Goal: Task Accomplishment & Management: Manage account settings

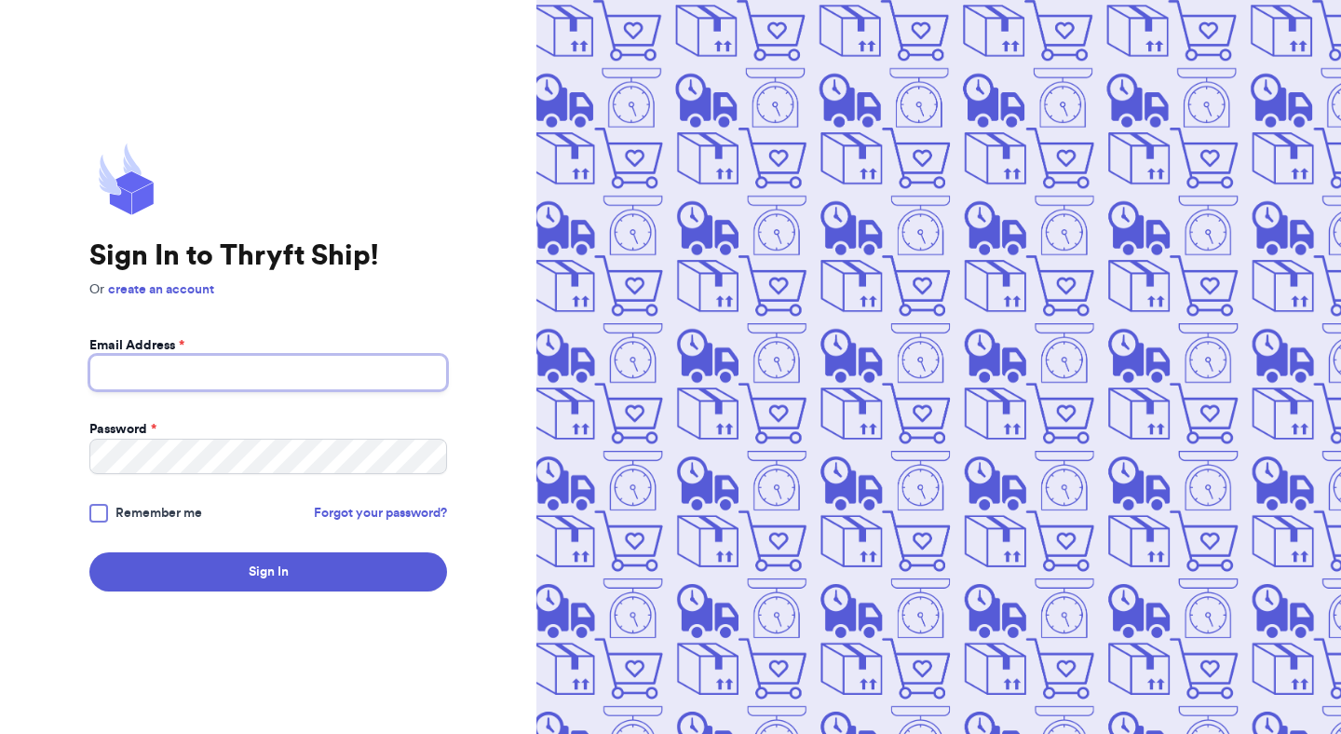
click at [378, 368] on input "Email Address *" at bounding box center [268, 372] width 358 height 35
type input "vonee.montague@gmail.com"
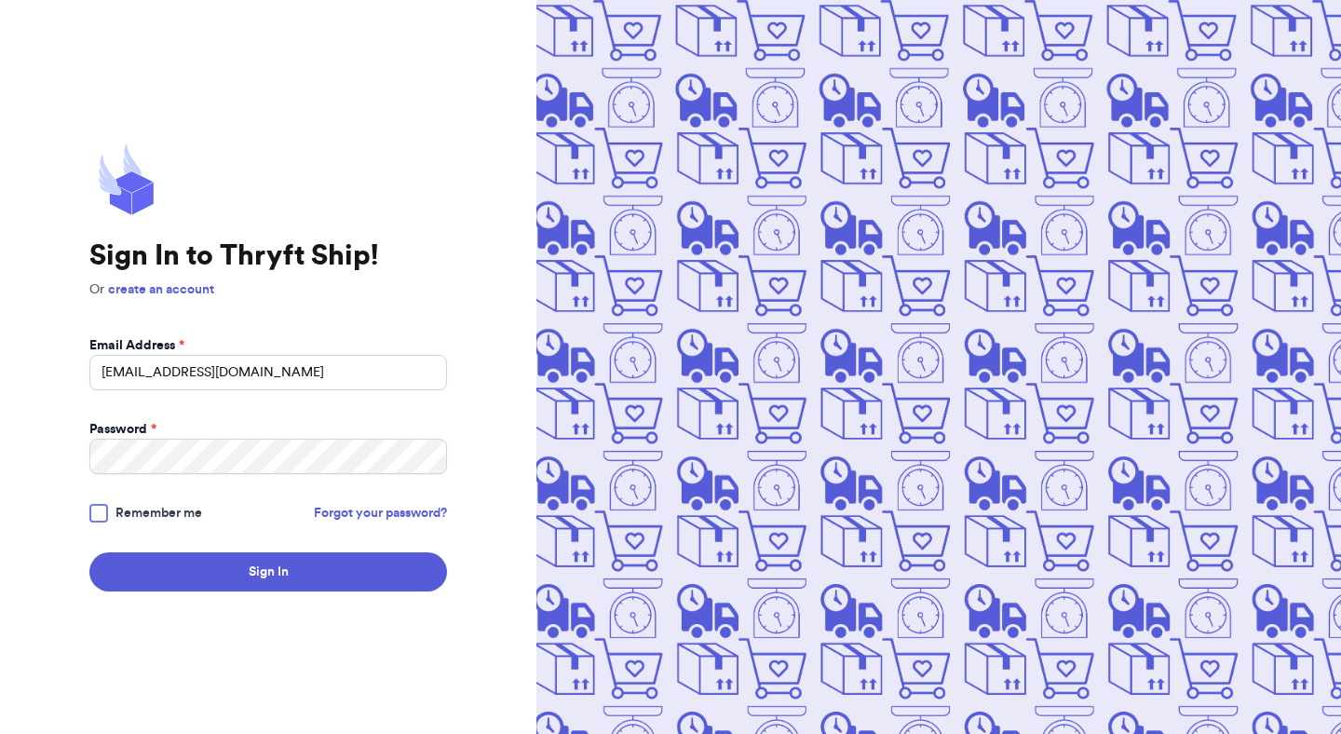
click at [99, 509] on div at bounding box center [98, 513] width 19 height 19
click at [0, 0] on input "Remember me" at bounding box center [0, 0] width 0 height 0
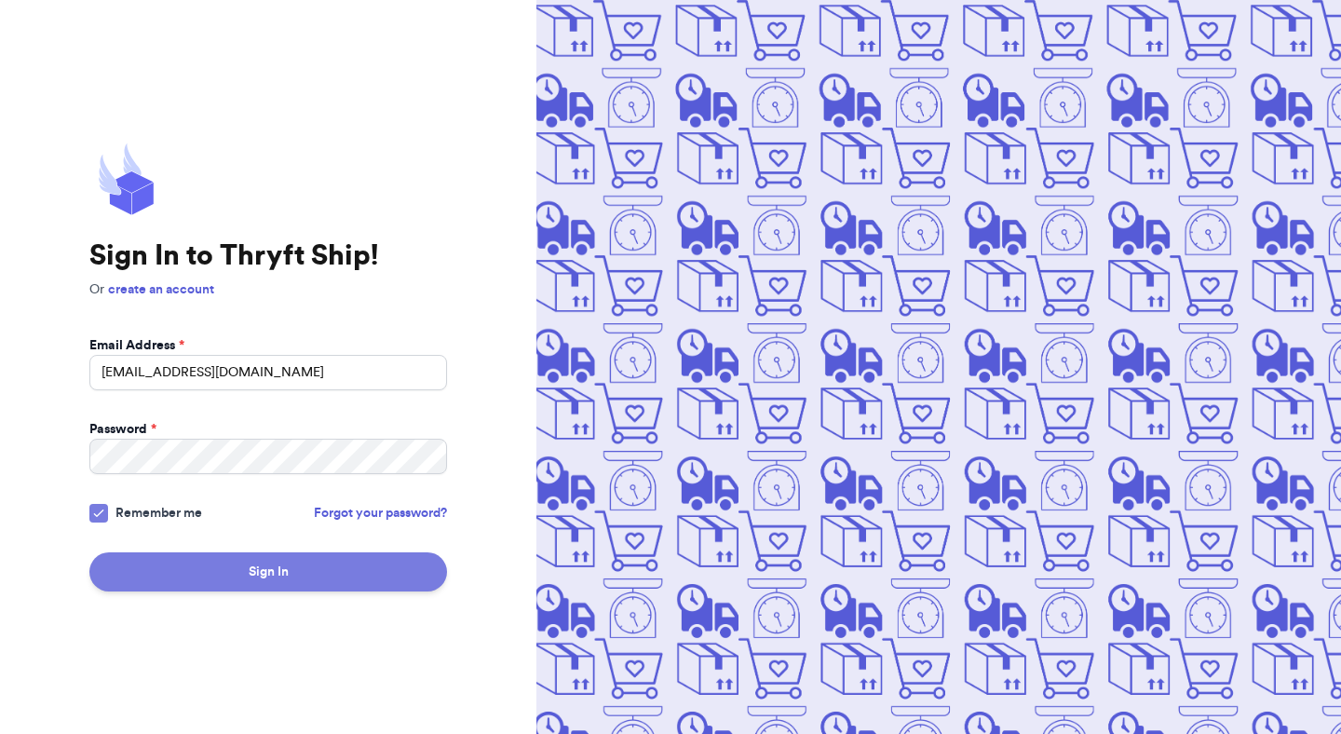
click at [152, 571] on button "Sign In" at bounding box center [268, 571] width 358 height 39
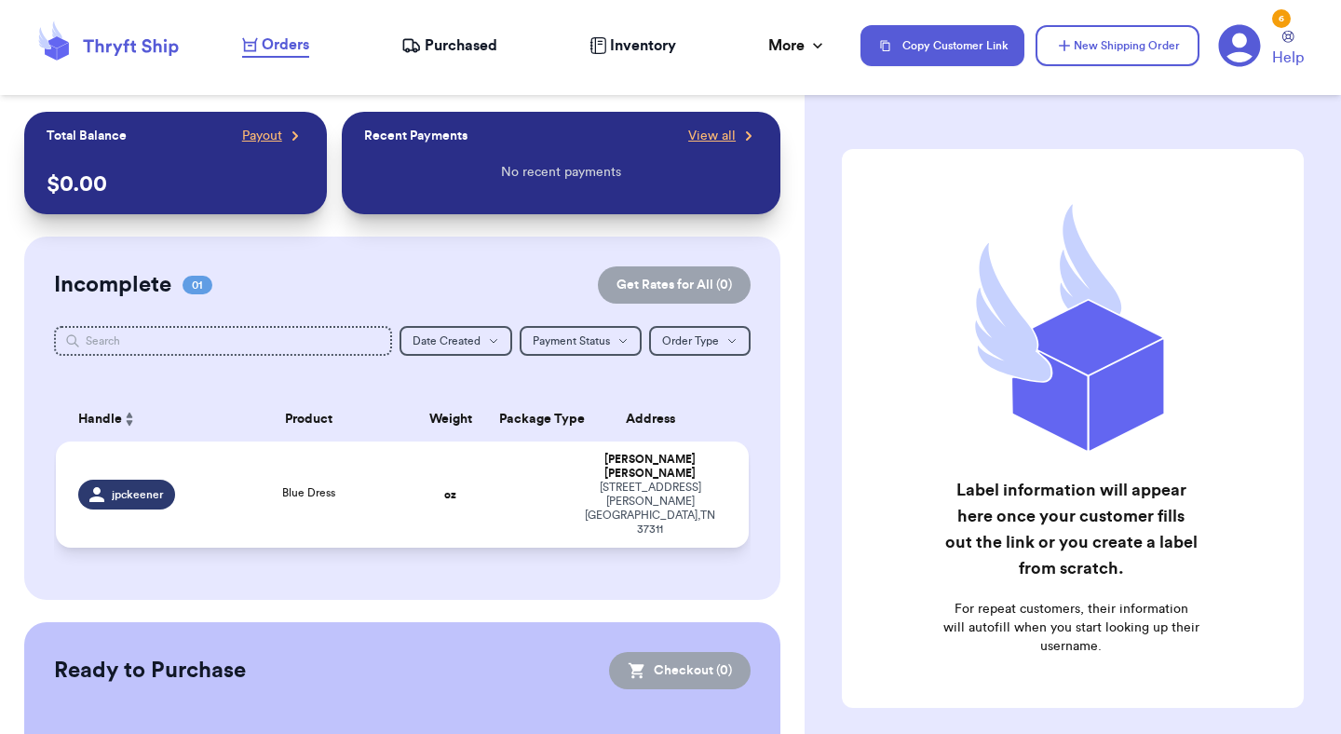
click at [397, 484] on div "Blue Dress" at bounding box center [309, 494] width 186 height 20
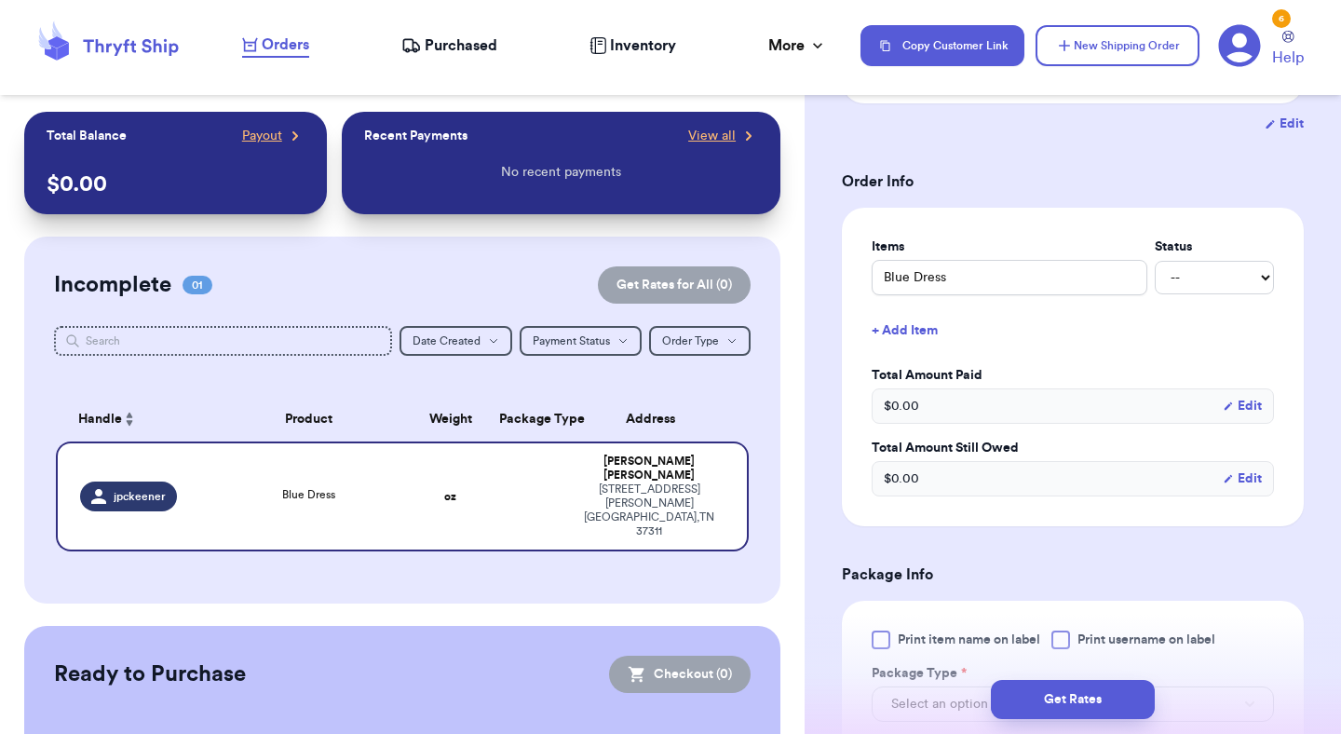
scroll to position [314, 0]
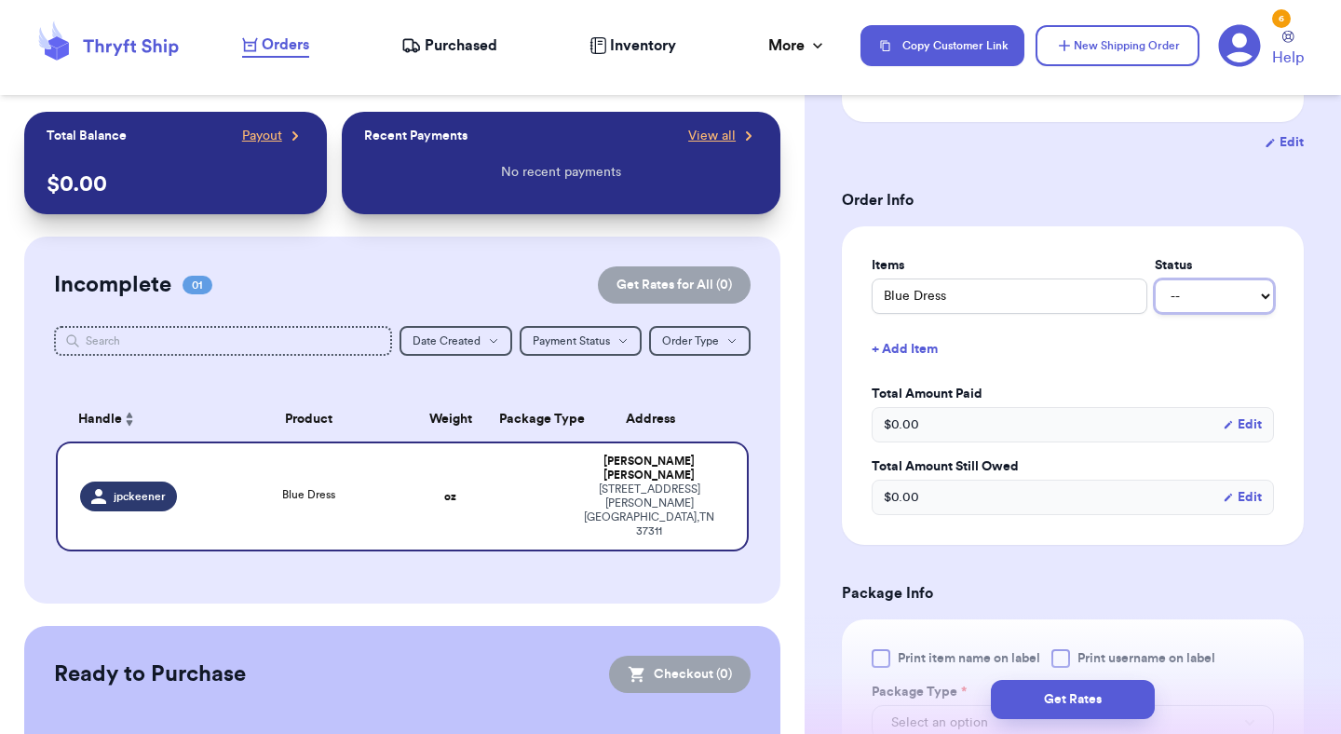
click at [1246, 298] on select "-- Paid Owes" at bounding box center [1214, 296] width 119 height 34
select select "unpaid"
click at [1155, 279] on select "-- Paid Owes" at bounding box center [1214, 296] width 119 height 34
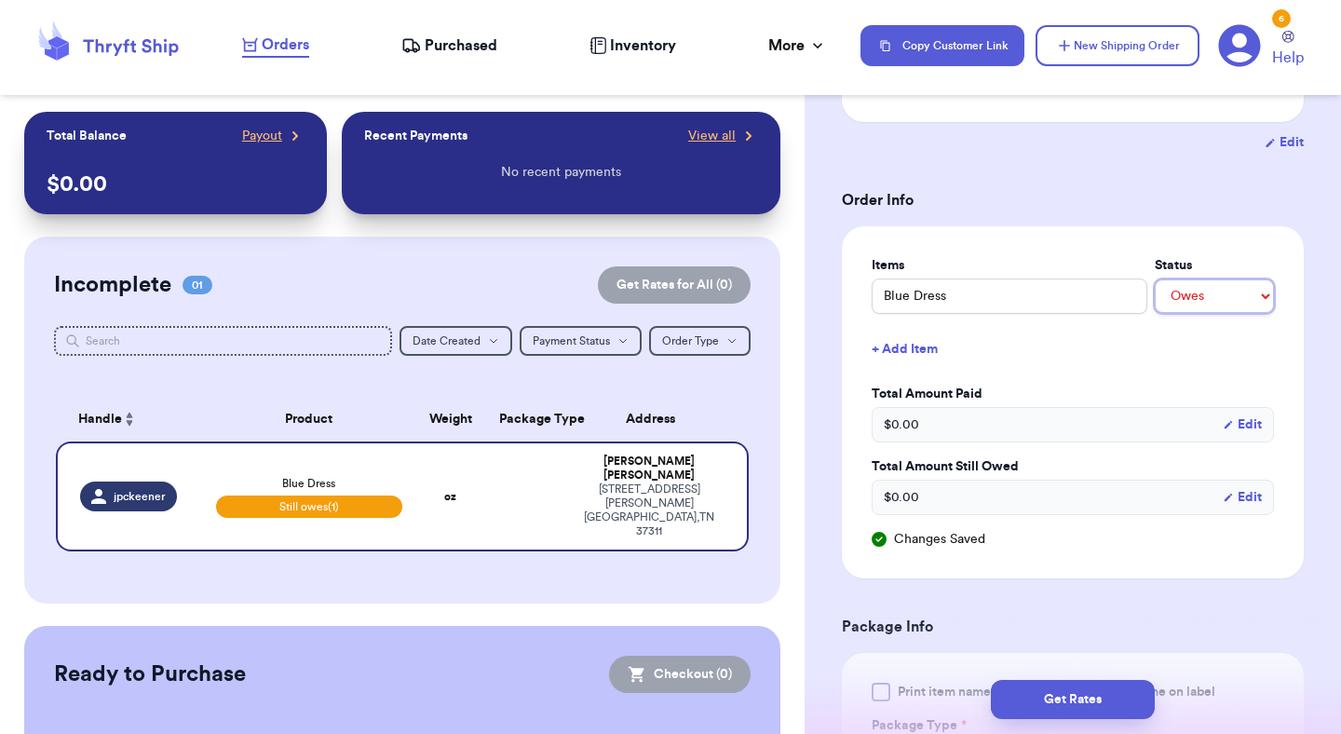
click at [1245, 300] on select "-- Paid Owes" at bounding box center [1214, 296] width 119 height 34
select select "unknown"
click at [1155, 279] on select "-- Paid Owes" at bounding box center [1214, 296] width 119 height 34
click at [1329, 302] on div "Shipping Information Delete Label Customer Info Order created: 09/29, 09:58 PM …" at bounding box center [1073, 606] width 536 height 1617
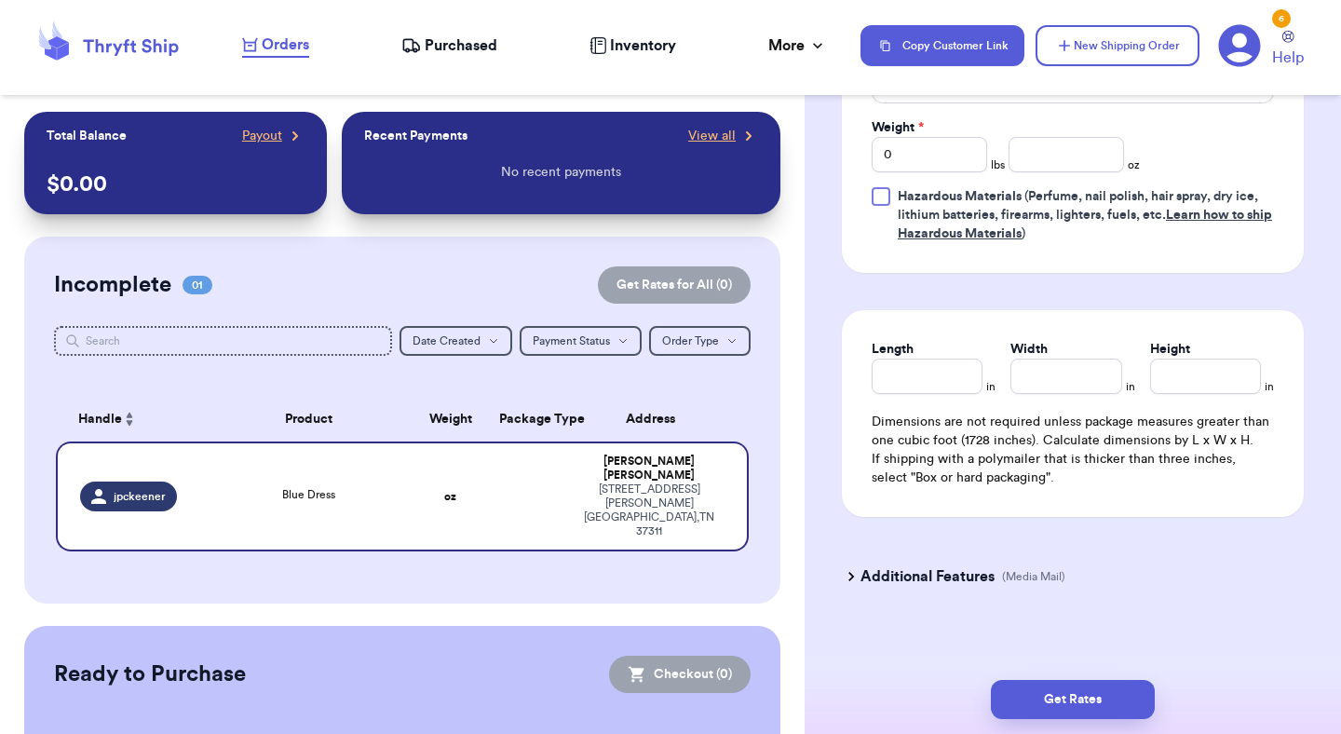
scroll to position [995, 0]
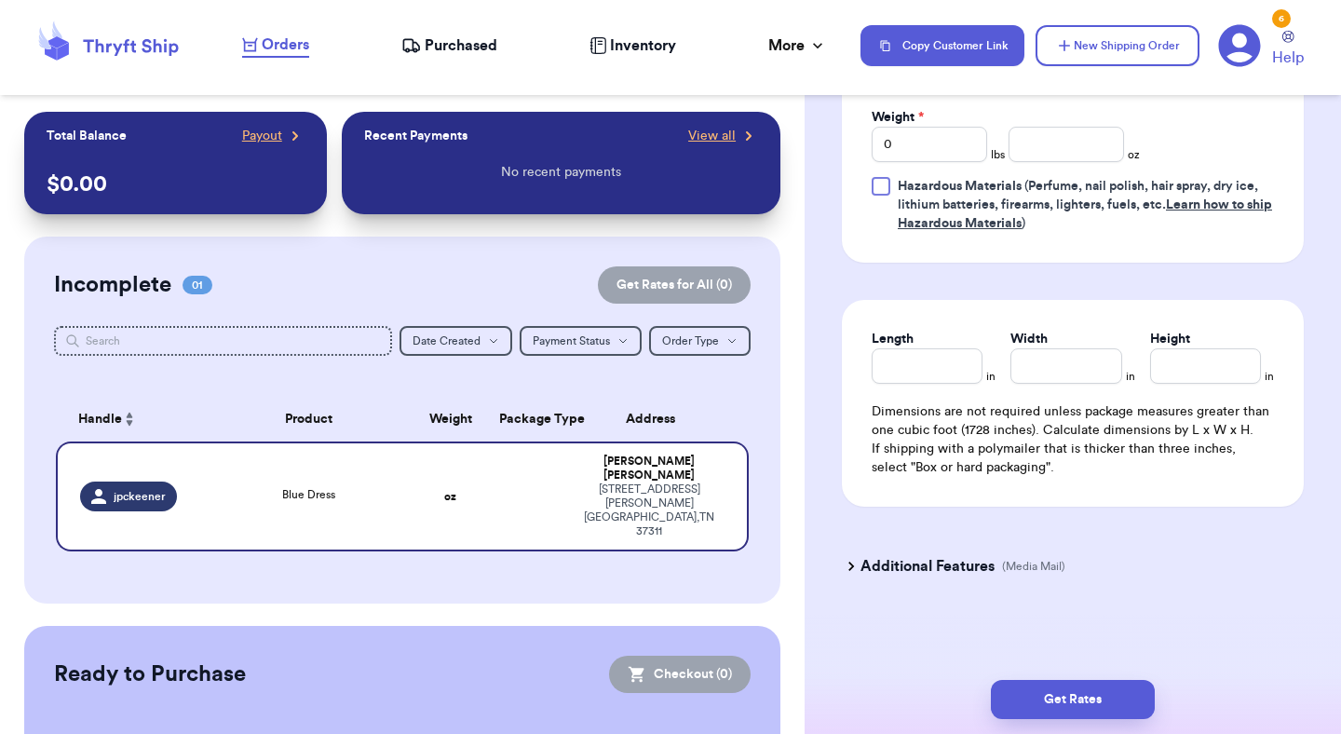
click at [986, 563] on h3 "Additional Features" at bounding box center [927, 566] width 134 height 22
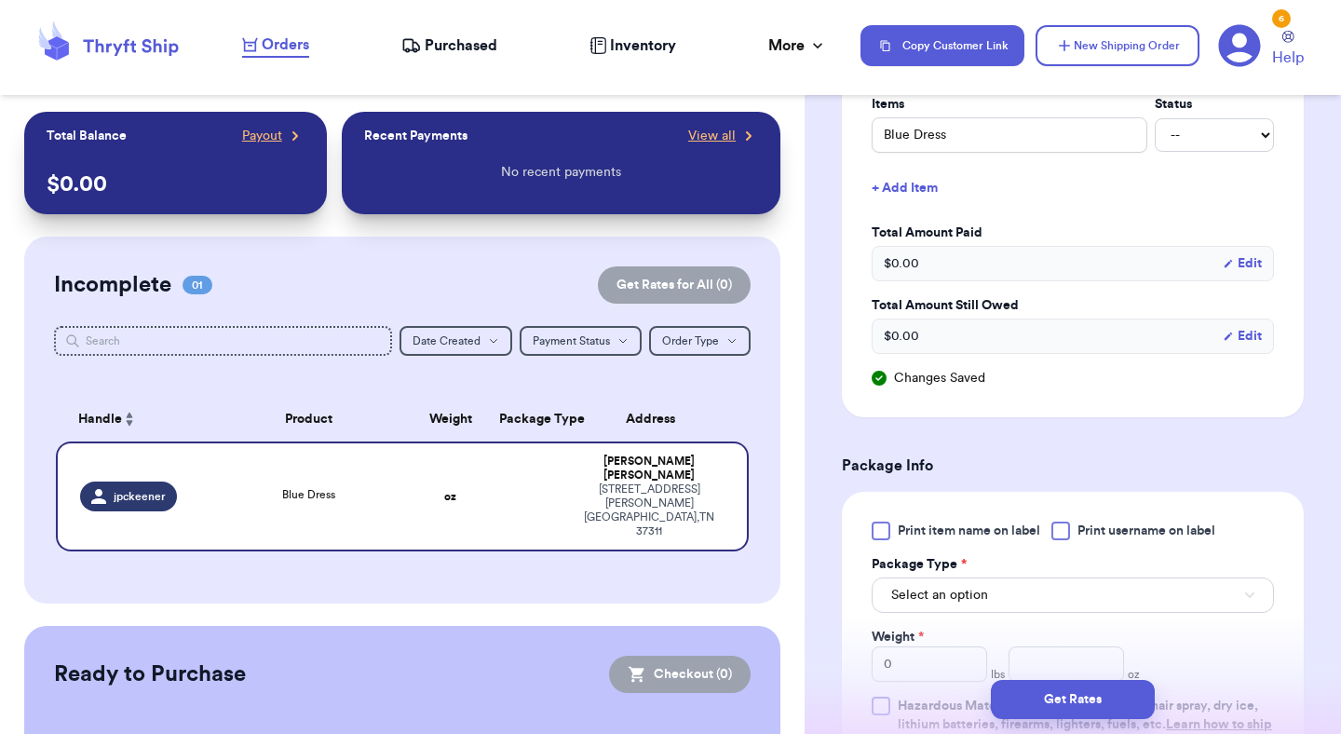
scroll to position [27, 0]
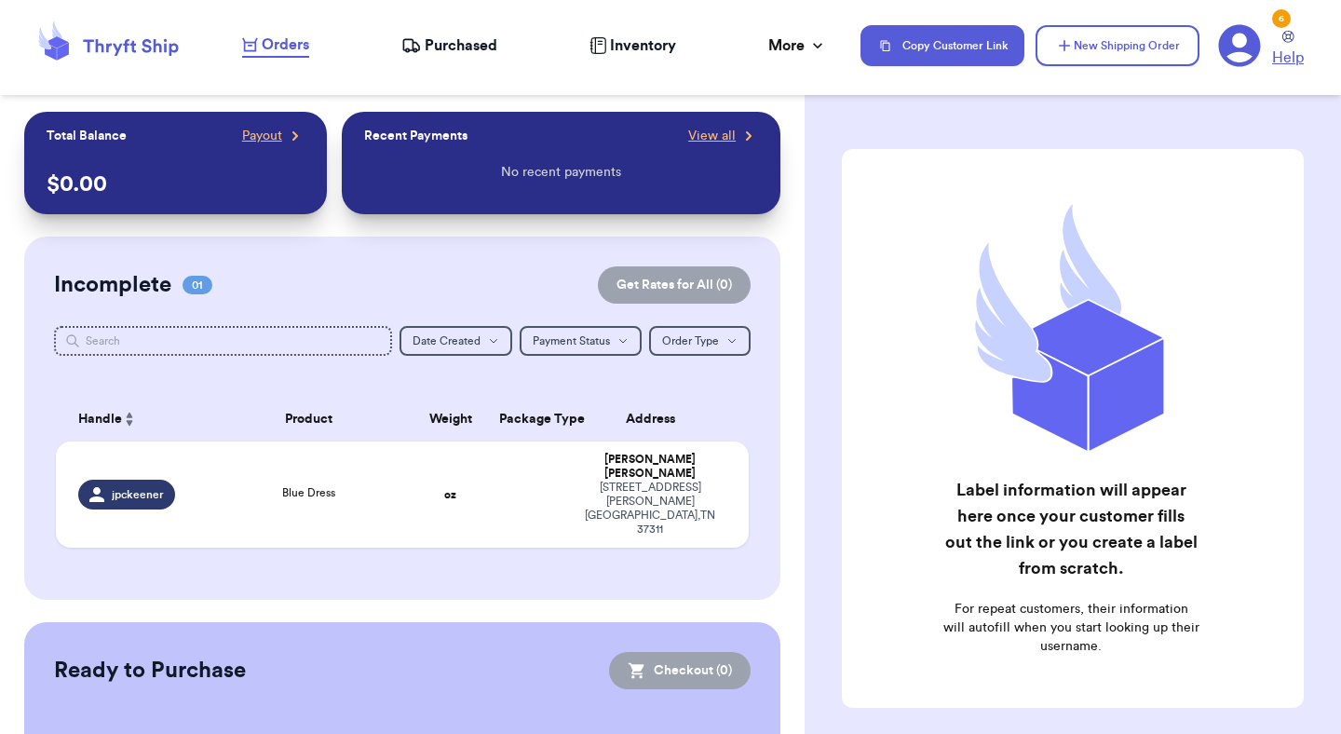
click at [1283, 58] on span "Help" at bounding box center [1288, 58] width 32 height 22
click at [302, 132] on icon at bounding box center [295, 136] width 19 height 19
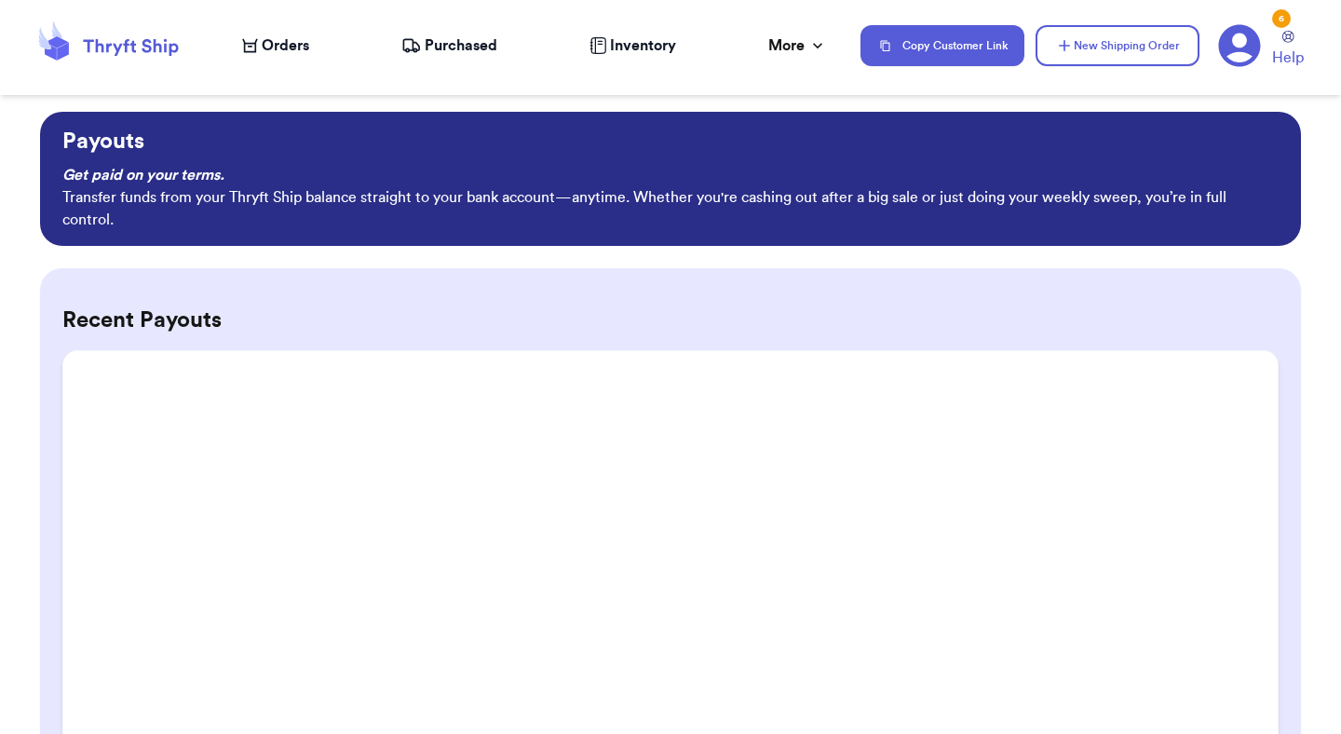
click at [119, 50] on icon at bounding box center [108, 45] width 149 height 50
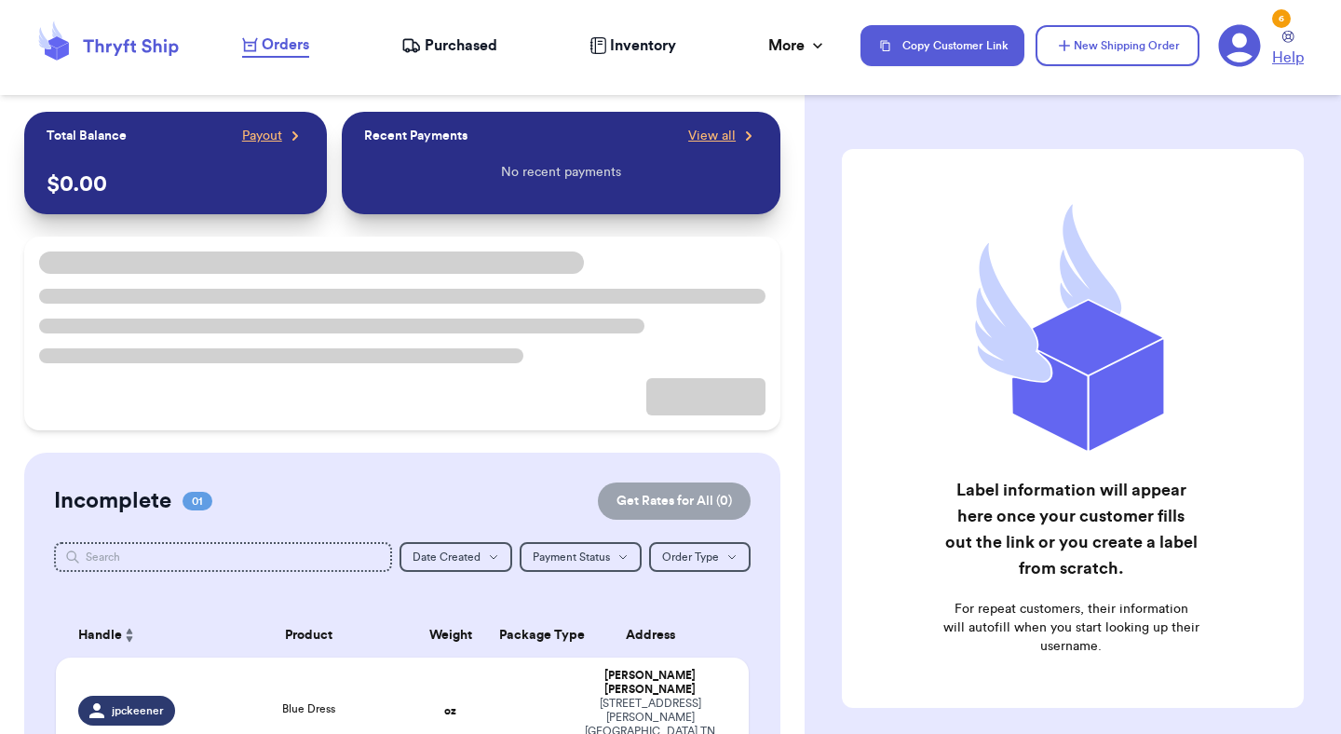
click at [1282, 47] on span "Help" at bounding box center [1288, 58] width 32 height 22
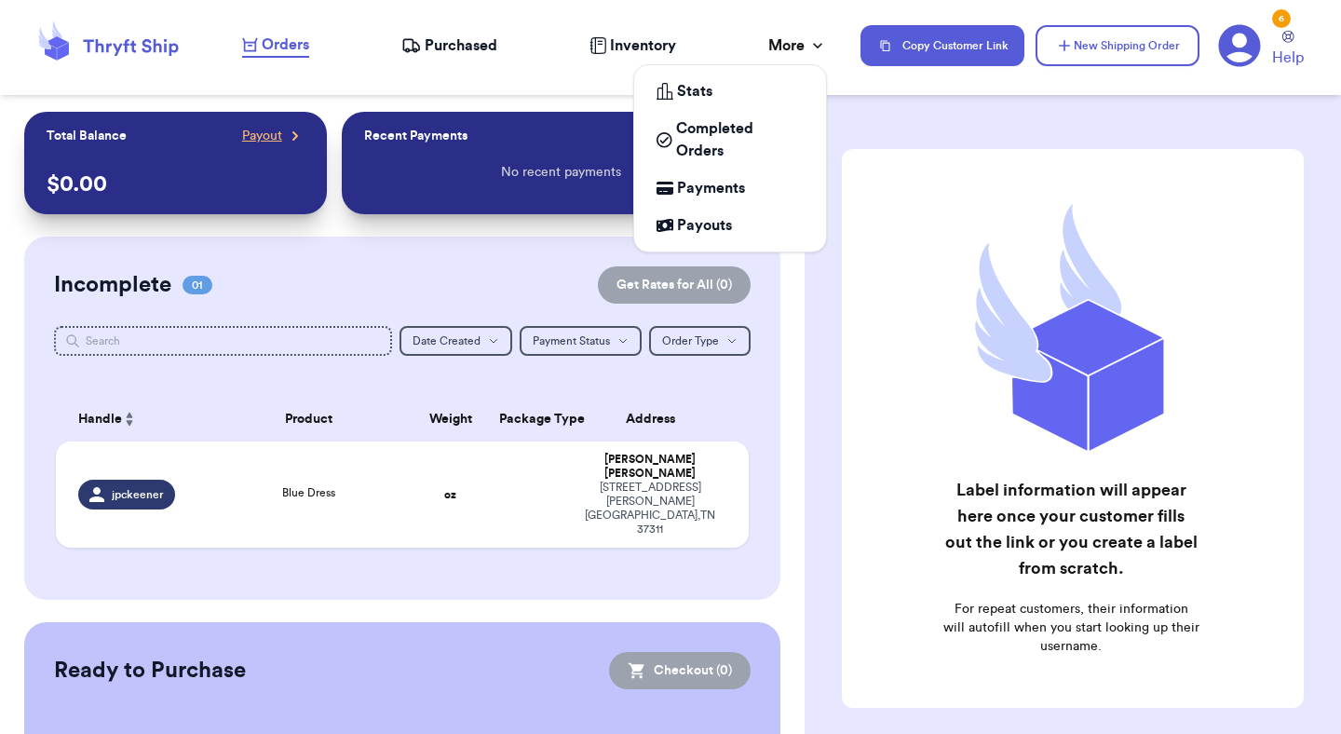
click at [780, 44] on div "More" at bounding box center [797, 45] width 59 height 22
click at [697, 182] on span "Payments" at bounding box center [711, 188] width 68 height 22
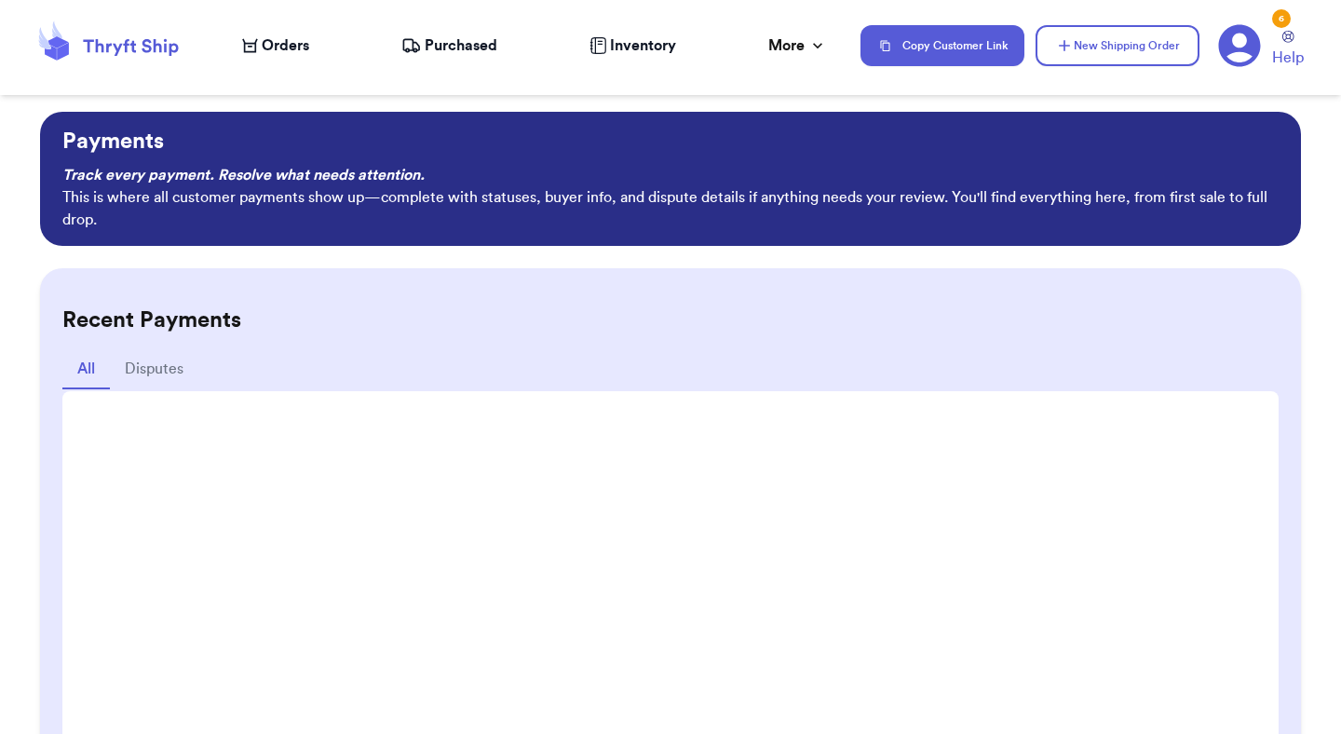
click at [699, 230] on span "Payouts" at bounding box center [706, 219] width 52 height 21
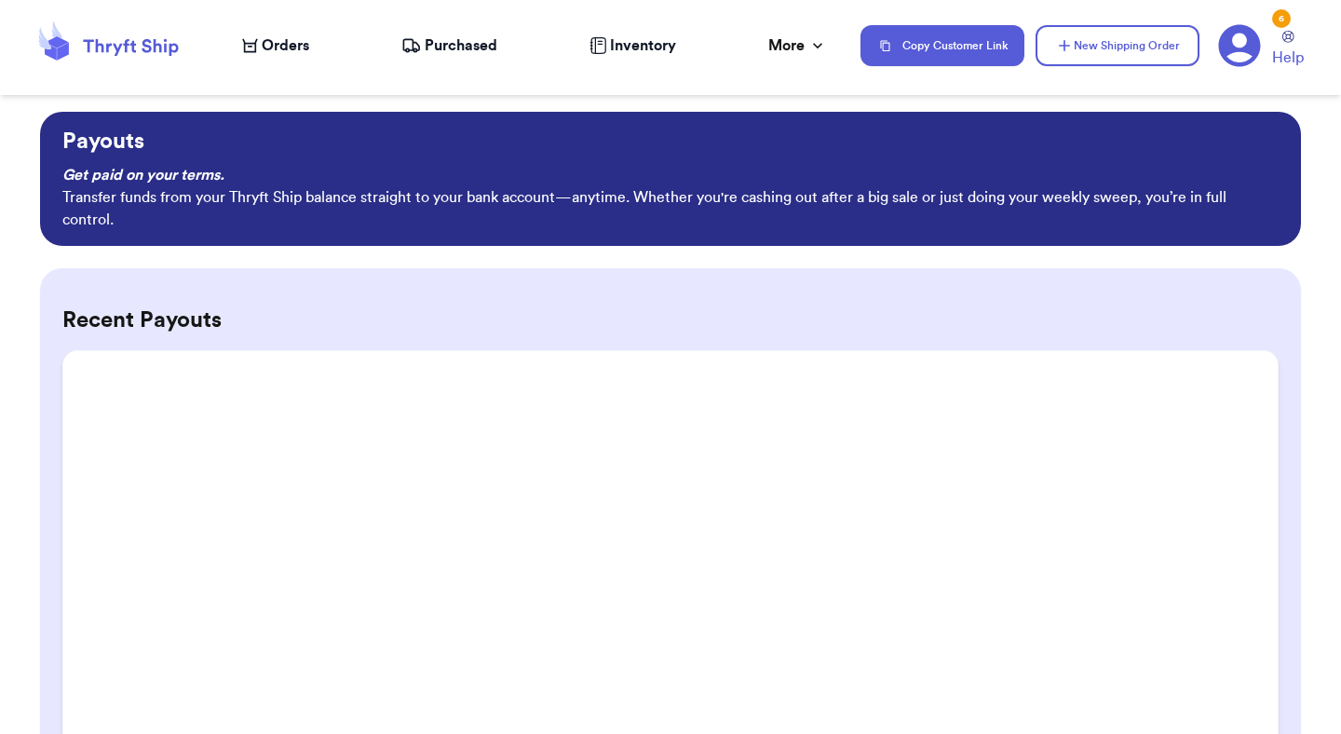
click at [1242, 53] on icon at bounding box center [1239, 45] width 43 height 43
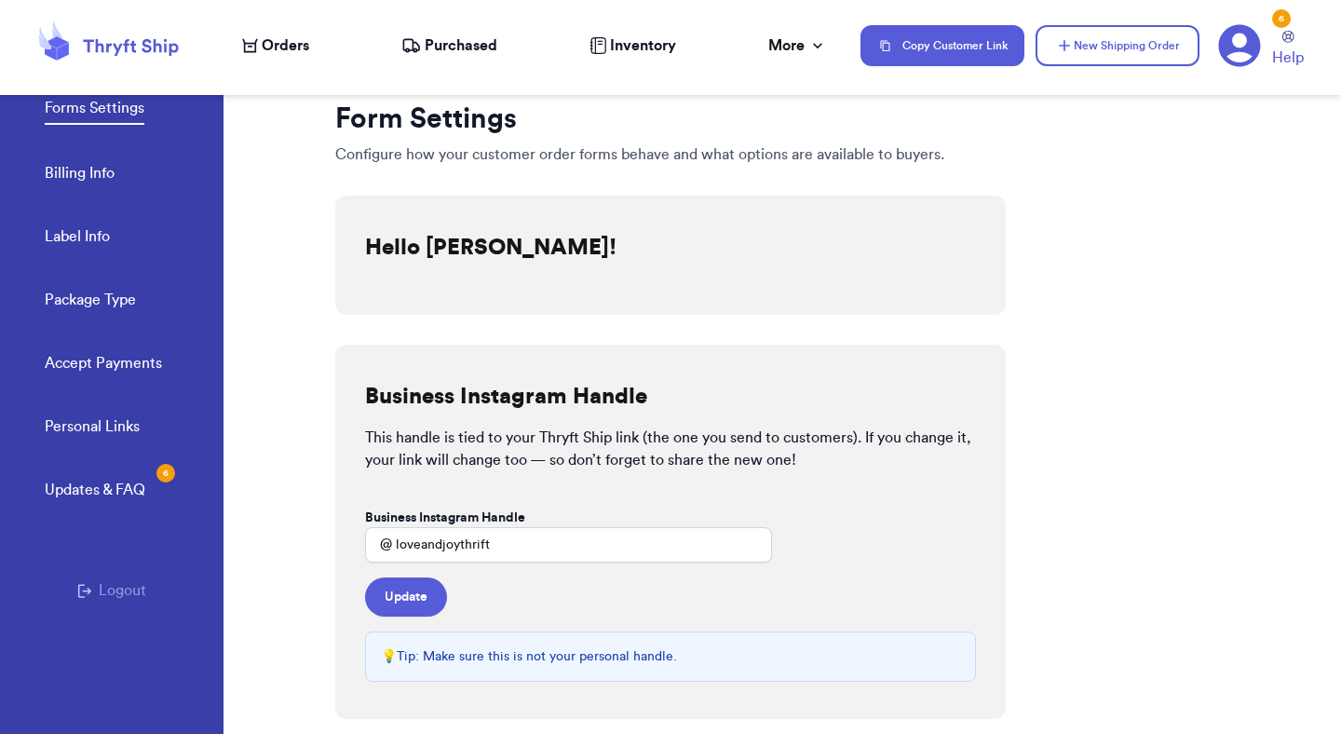
scroll to position [22, 0]
click at [86, 173] on link "Billing Info" at bounding box center [80, 173] width 70 height 26
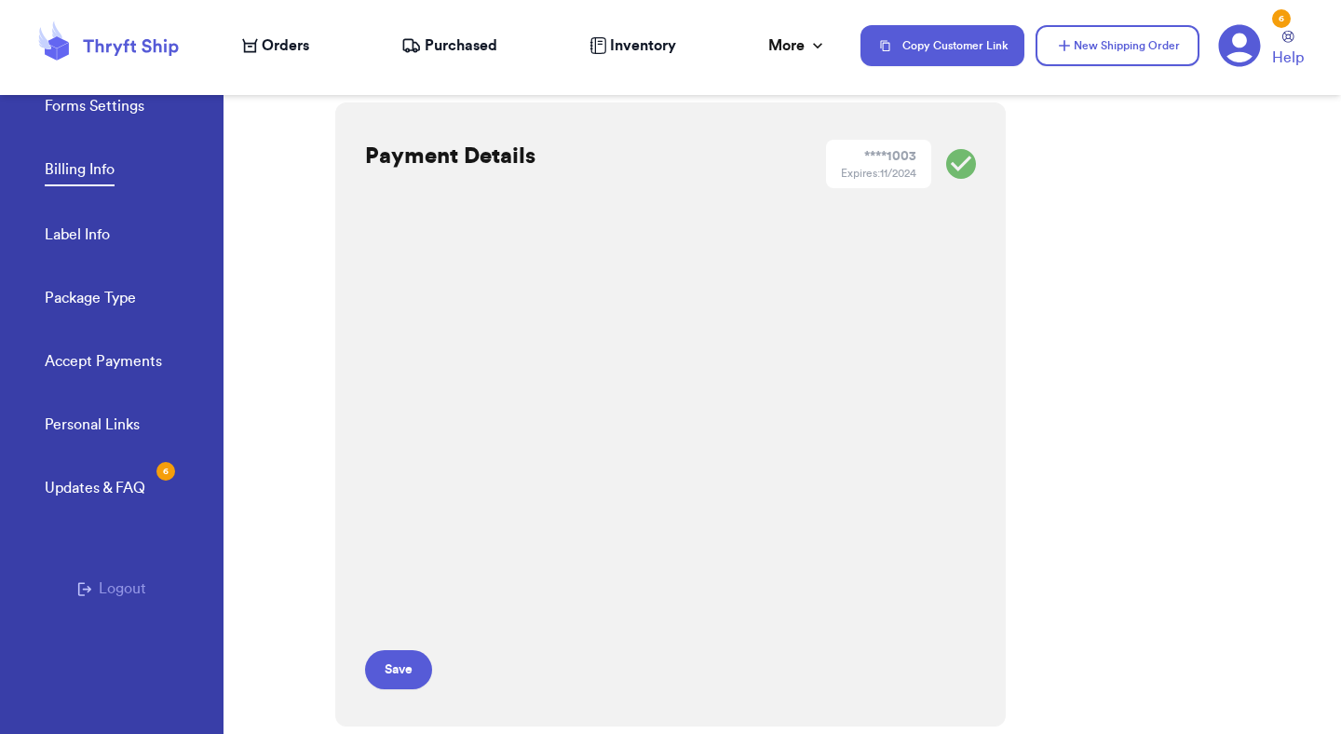
click at [102, 365] on link "Accept Payments" at bounding box center [103, 363] width 117 height 26
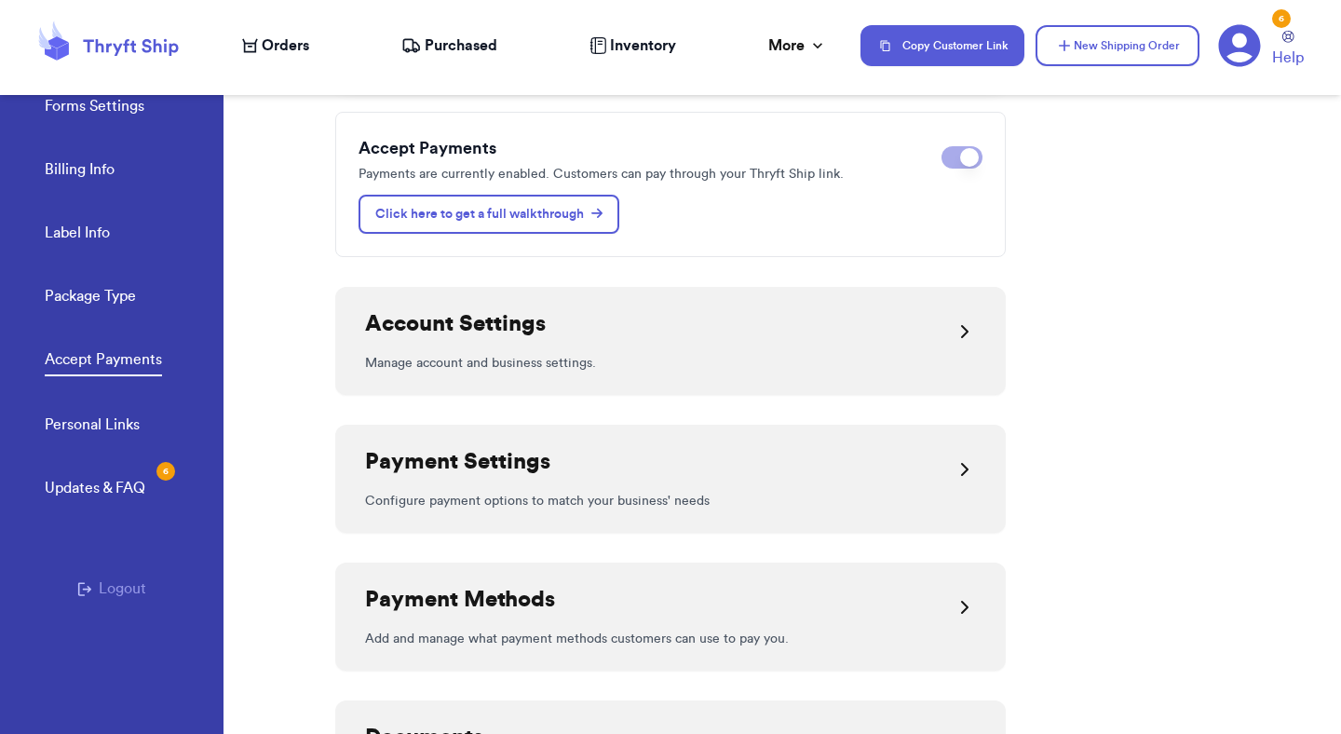
scroll to position [170, 0]
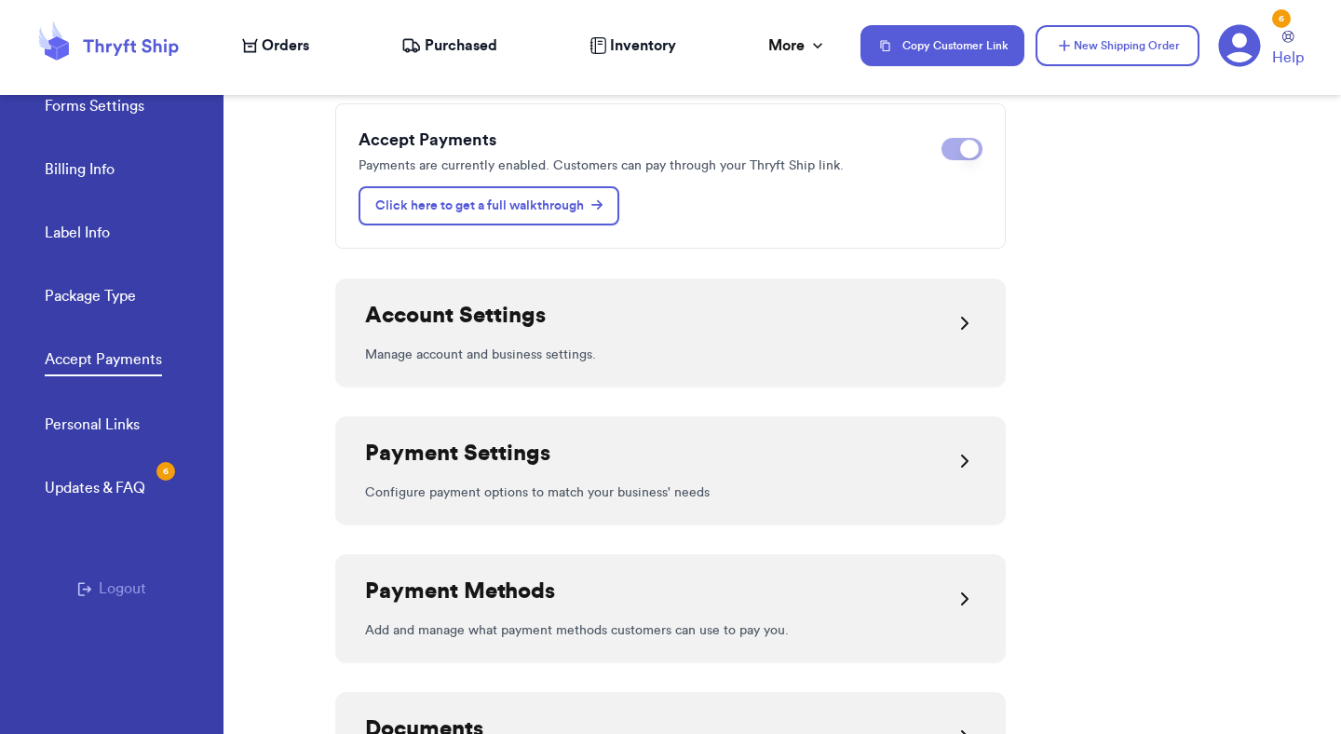
click at [692, 332] on div "Account Settings" at bounding box center [670, 323] width 611 height 45
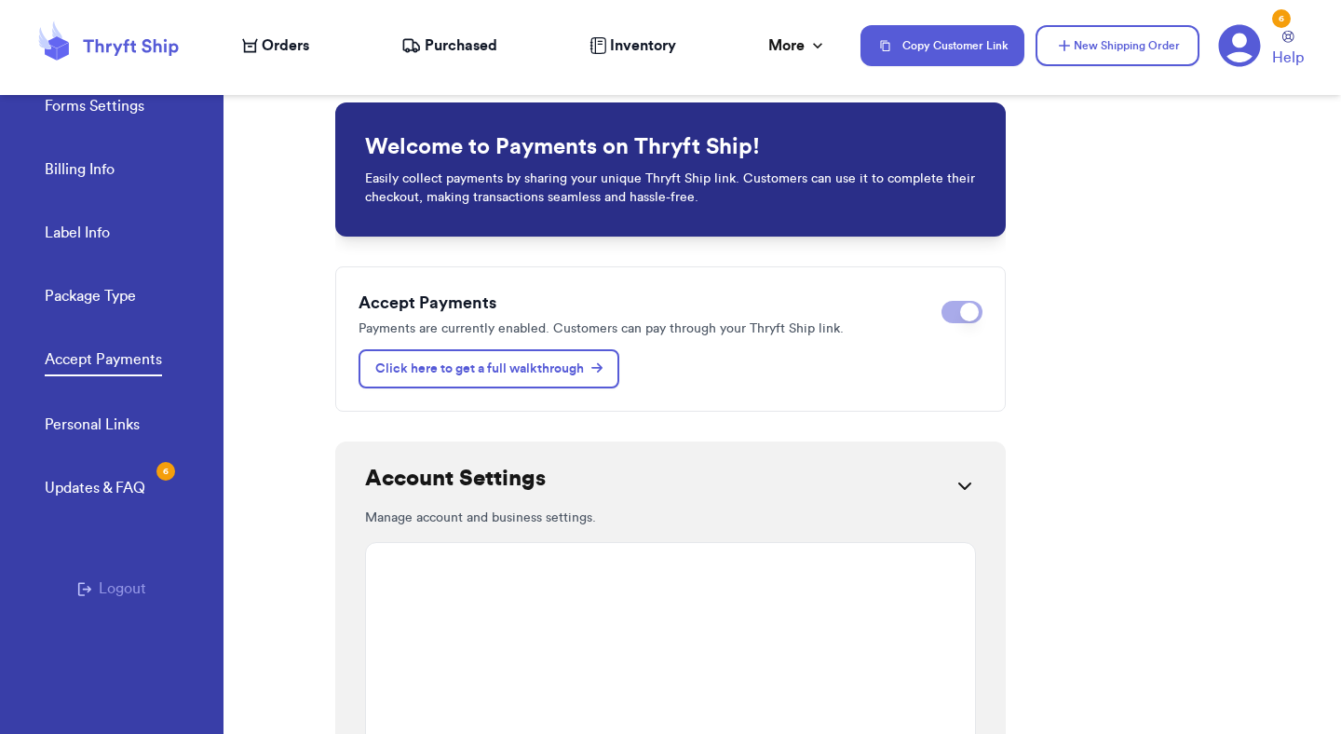
scroll to position [16, 0]
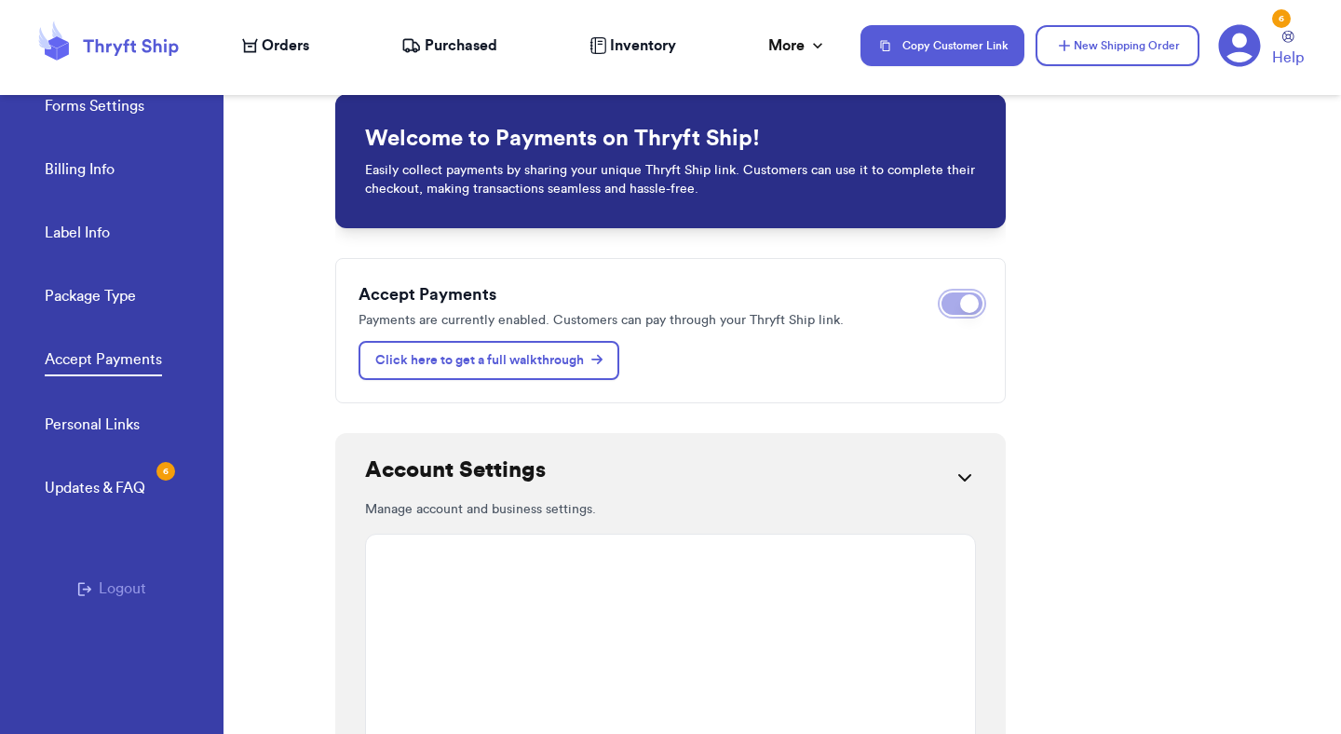
click at [967, 308] on span at bounding box center [969, 303] width 19 height 19
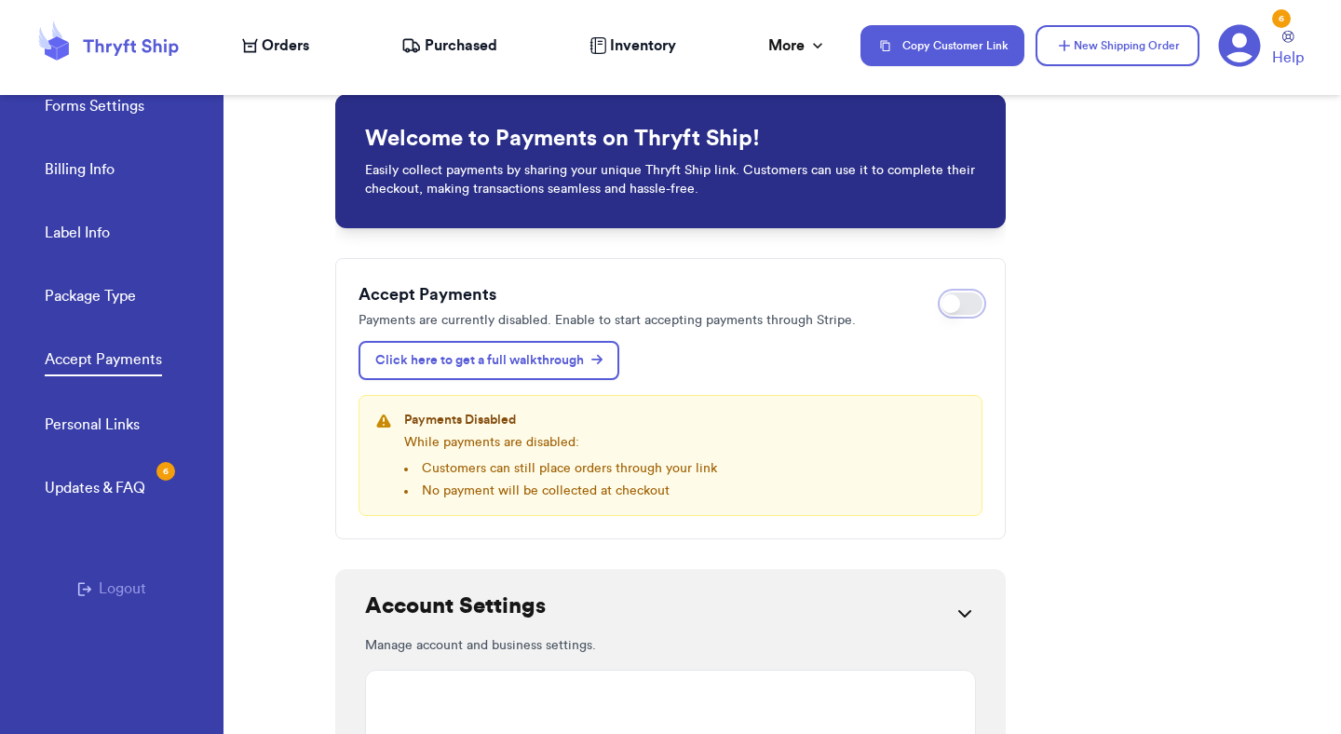
click at [968, 305] on button "Enable payments" at bounding box center [961, 303] width 41 height 22
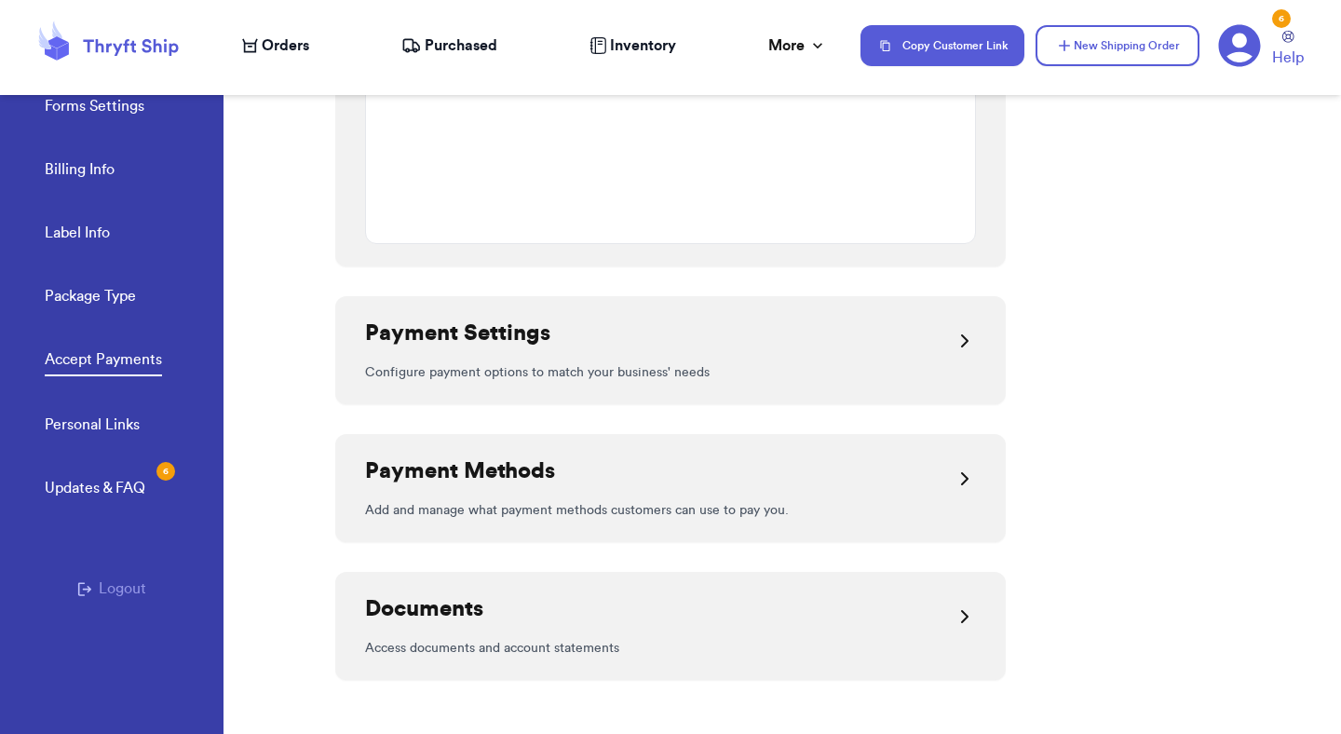
scroll to position [619, 0]
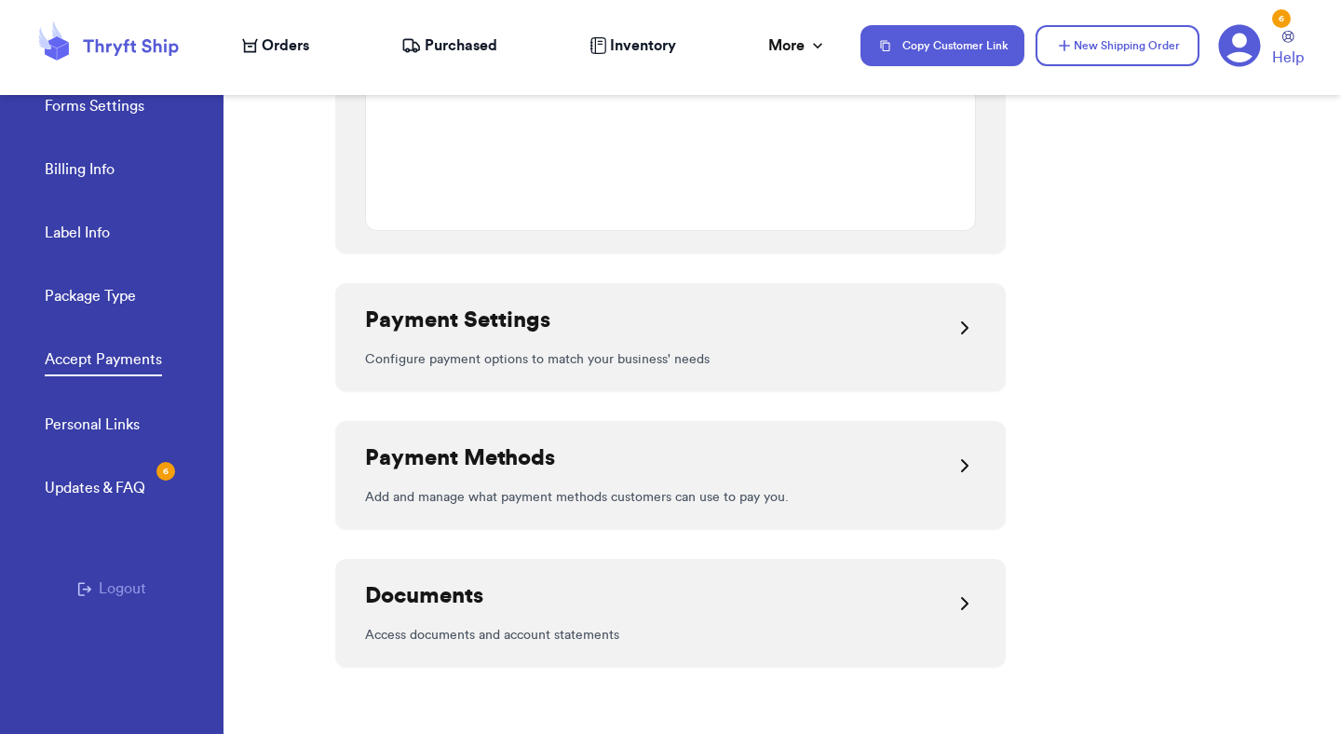
click at [963, 486] on div at bounding box center [965, 465] width 22 height 45
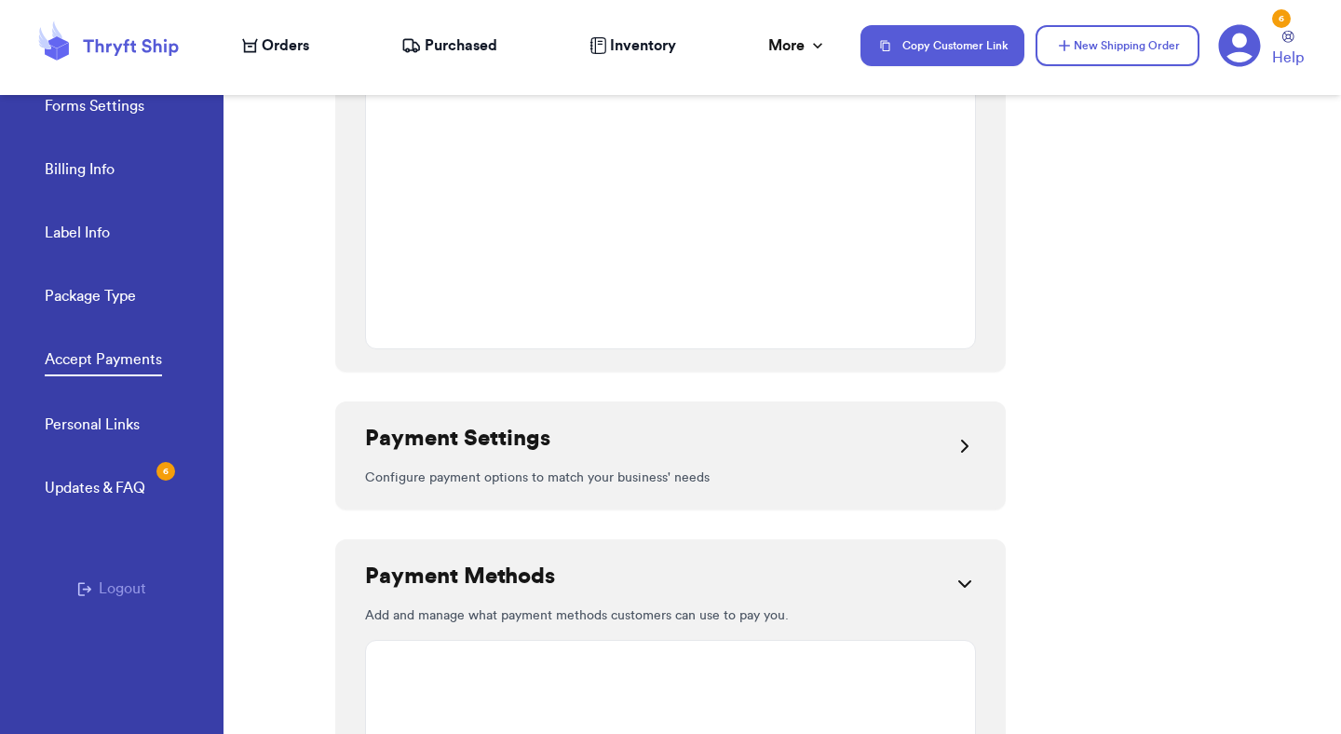
scroll to position [496, 0]
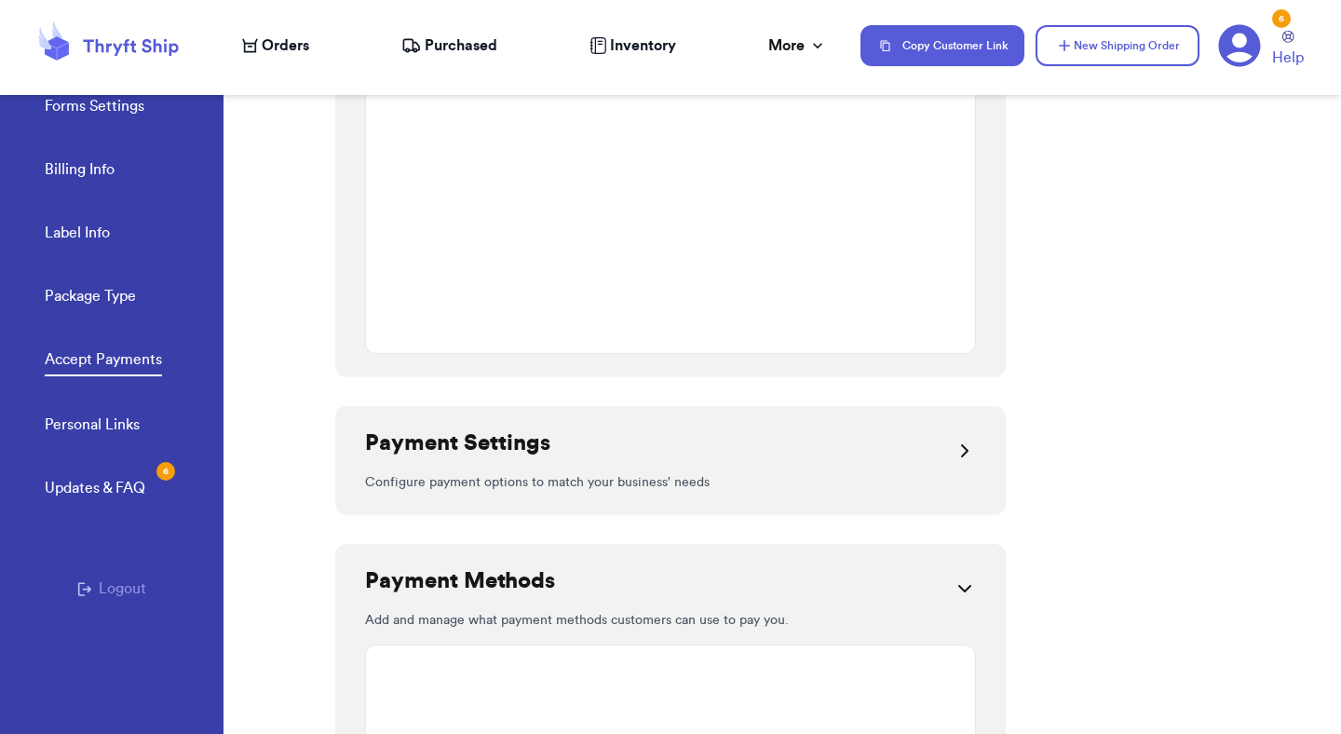
click at [958, 455] on icon at bounding box center [965, 451] width 22 height 22
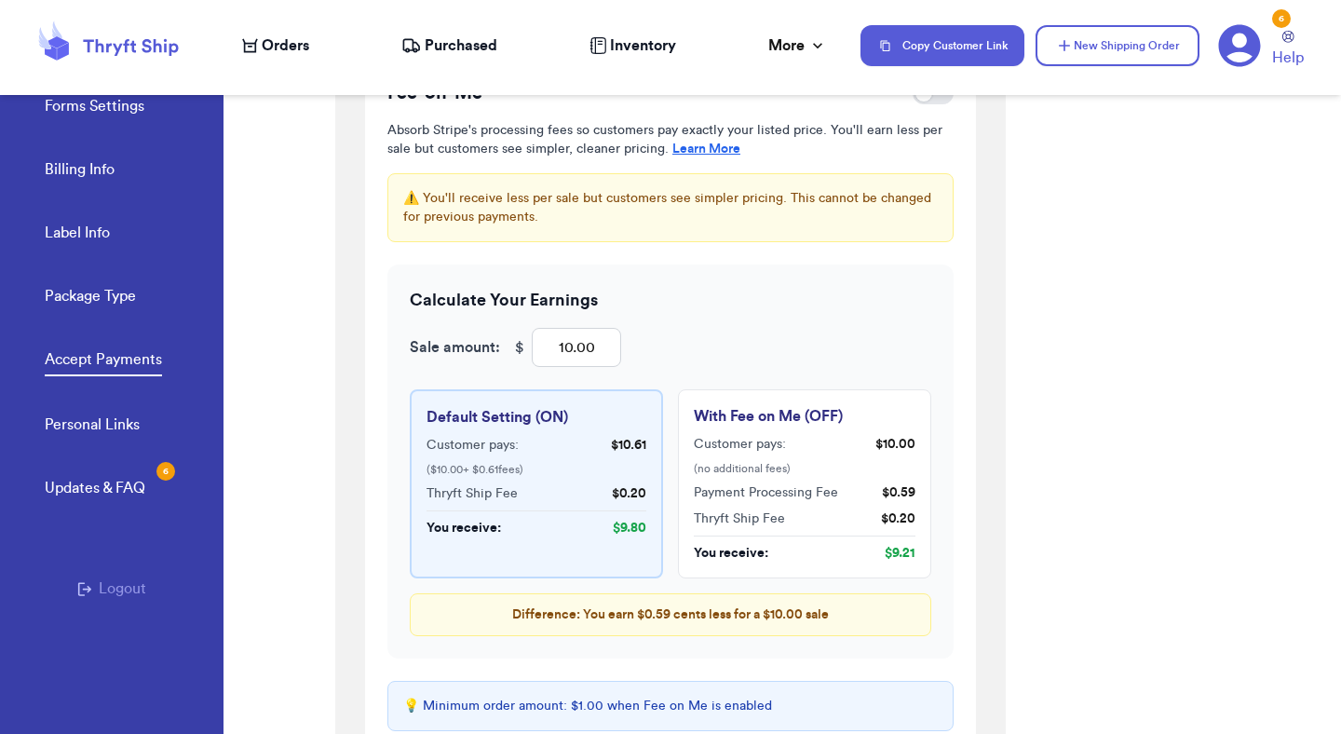
scroll to position [1325, 0]
click at [578, 344] on input "10.00" at bounding box center [576, 345] width 89 height 39
type input "3"
click at [1070, 417] on div "Welcome to Payments on Thryft Ship! Easily collect payments by sharing your uni…" at bounding box center [838, 399] width 1006 height 669
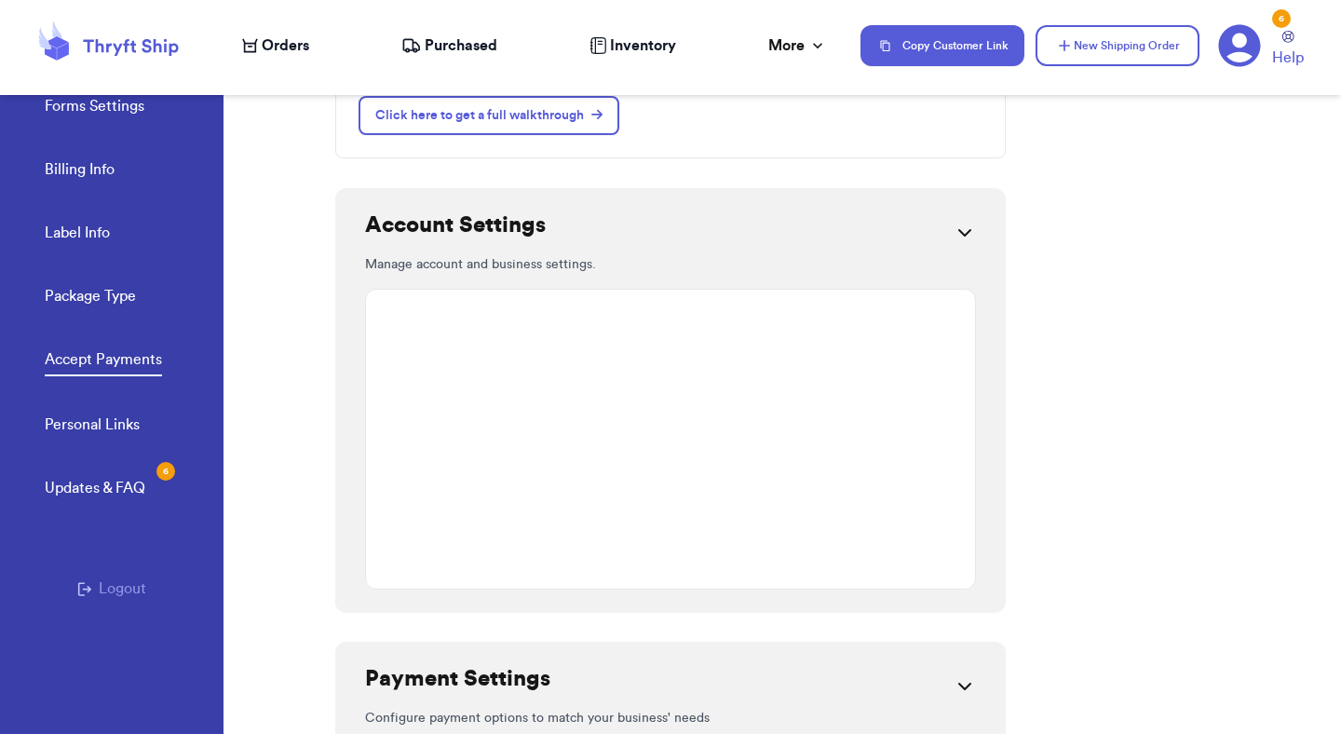
scroll to position [0, 0]
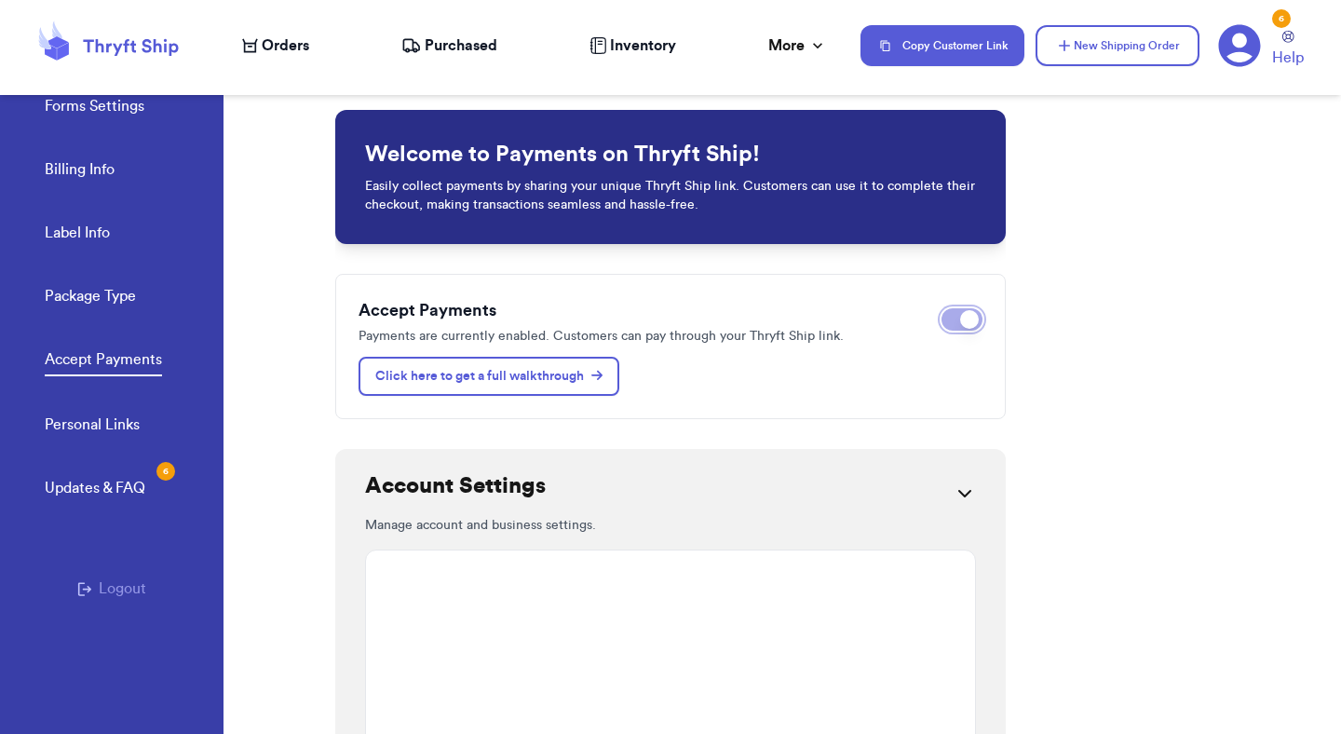
click at [966, 319] on span at bounding box center [969, 319] width 19 height 19
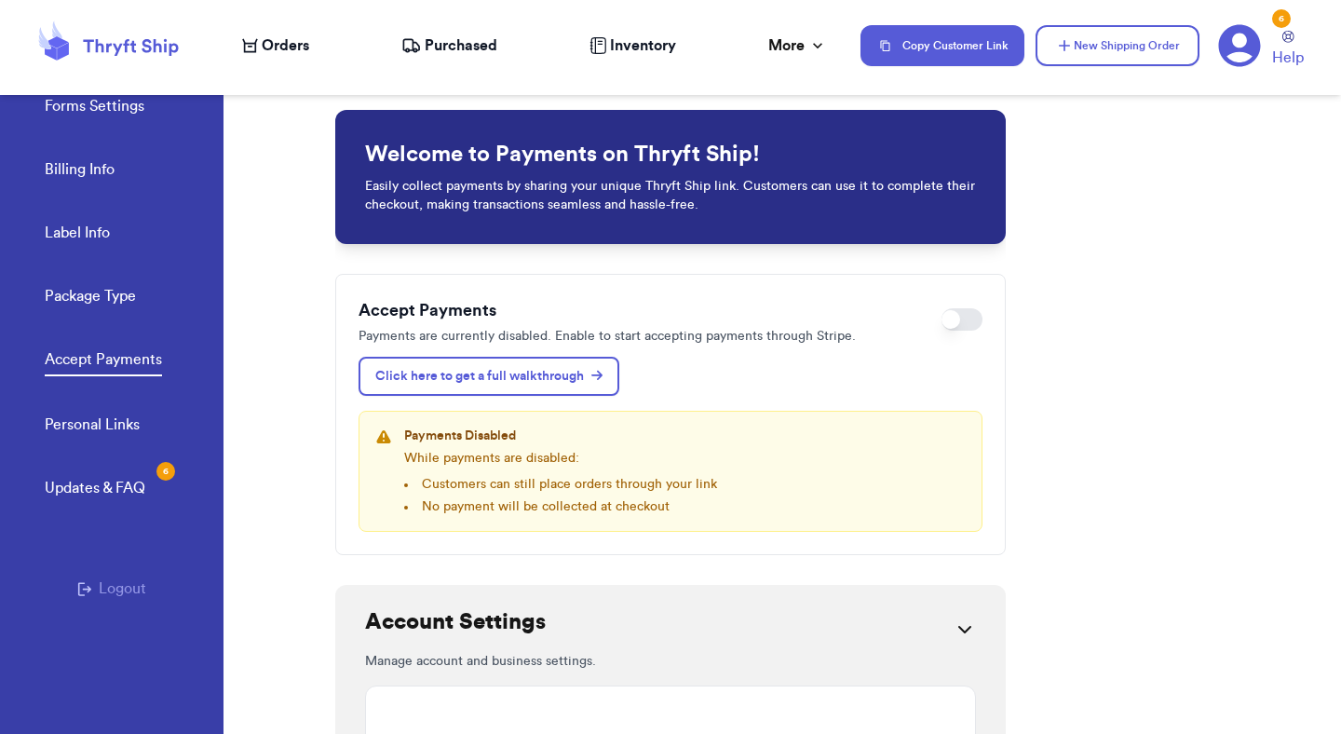
click at [129, 48] on icon at bounding box center [108, 45] width 149 height 50
